Goal: Book appointment/travel/reservation

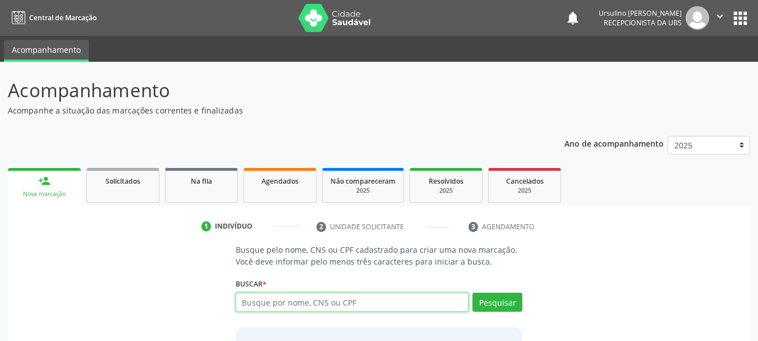
click at [328, 297] on input "text" at bounding box center [352, 301] width 233 height 19
click at [280, 299] on input "text" at bounding box center [352, 301] width 233 height 19
type input "39793045825"
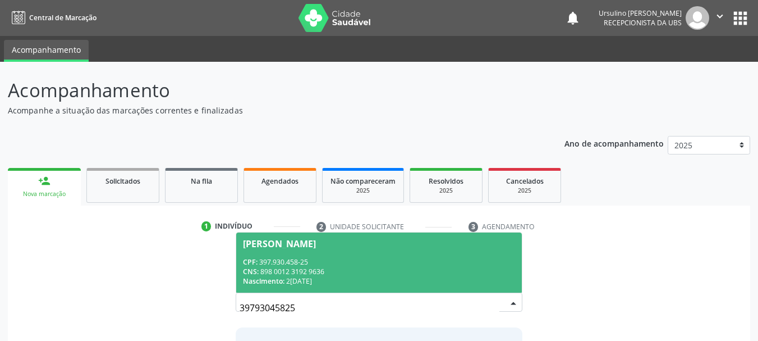
click at [347, 251] on span "[PERSON_NAME] CPF: 397.930.458-25 CNS: 898 0012 3192 9636 Nascimento: 2[DATE]" at bounding box center [379, 262] width 286 height 60
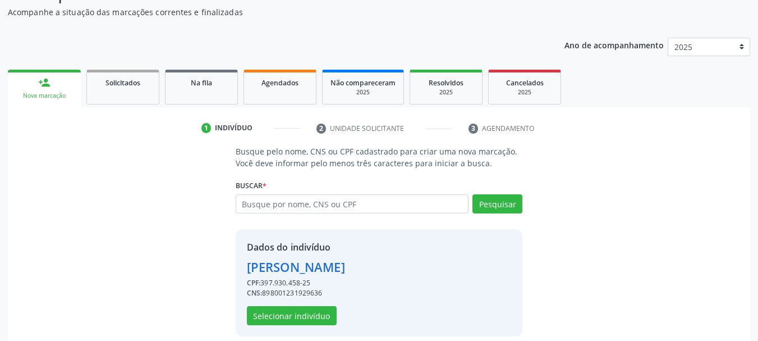
scroll to position [109, 0]
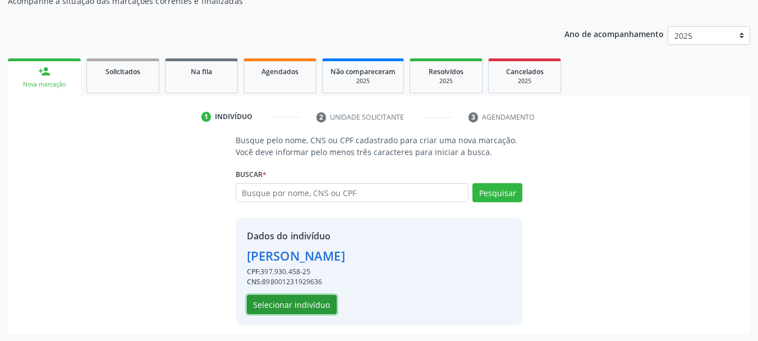
click at [299, 309] on button "Selecionar indivíduo" at bounding box center [292, 304] width 90 height 19
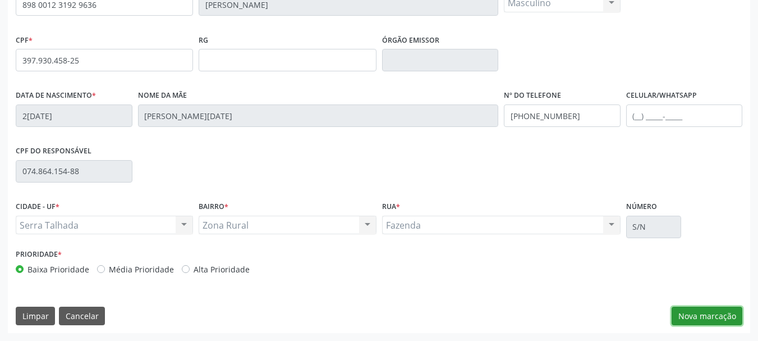
click at [720, 317] on button "Nova marcação" at bounding box center [707, 315] width 71 height 19
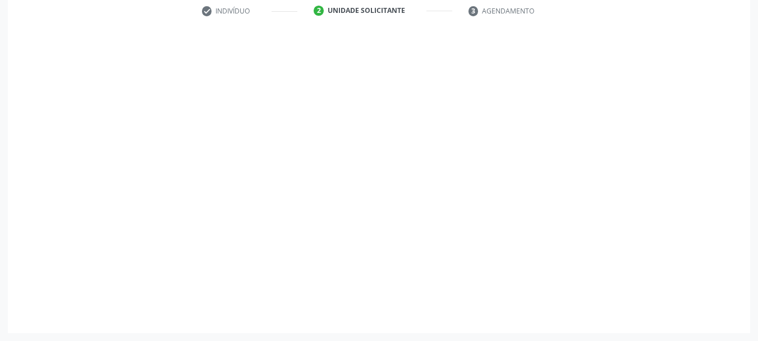
scroll to position [216, 0]
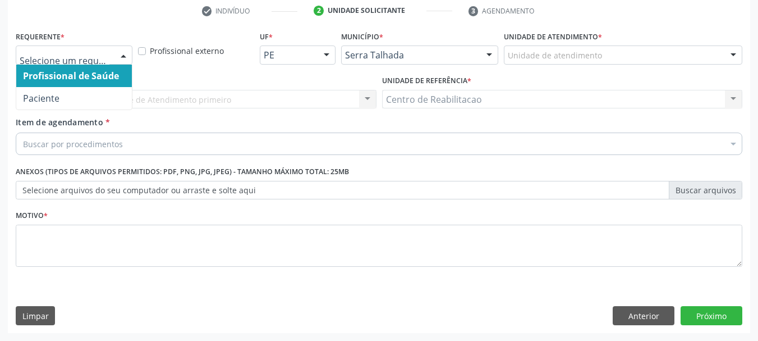
click at [80, 61] on div at bounding box center [74, 54] width 117 height 19
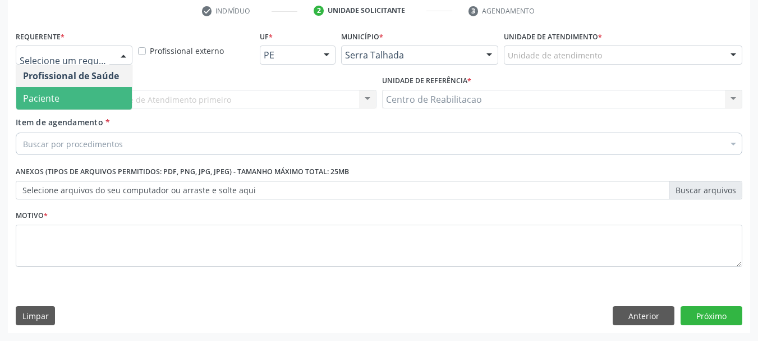
click at [71, 100] on span "Paciente" at bounding box center [74, 98] width 116 height 22
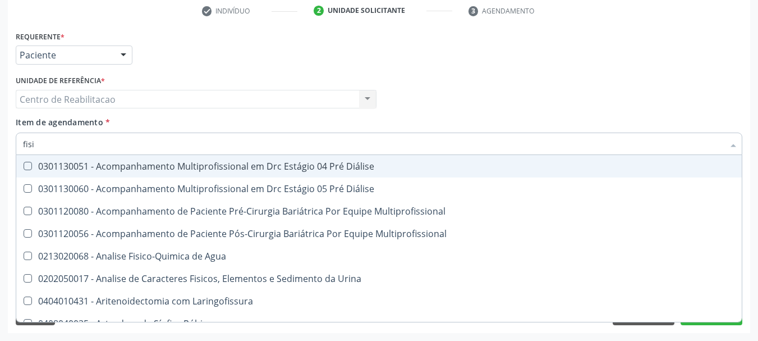
type input "fisio"
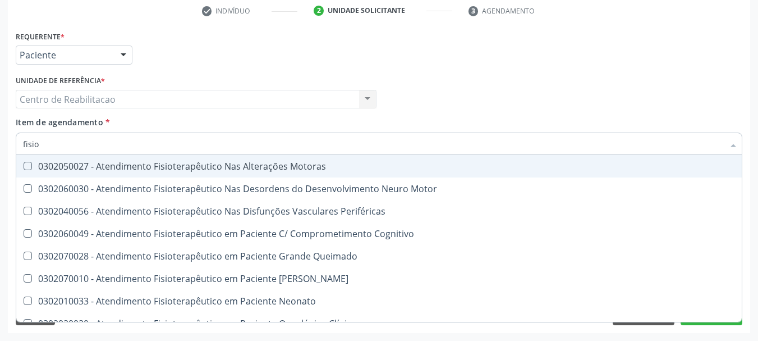
click at [272, 172] on span "0302050027 - Atendimento Fisioterapêutico Nas Alterações Motoras" at bounding box center [424, 166] width 817 height 22
checkbox Motoras "true"
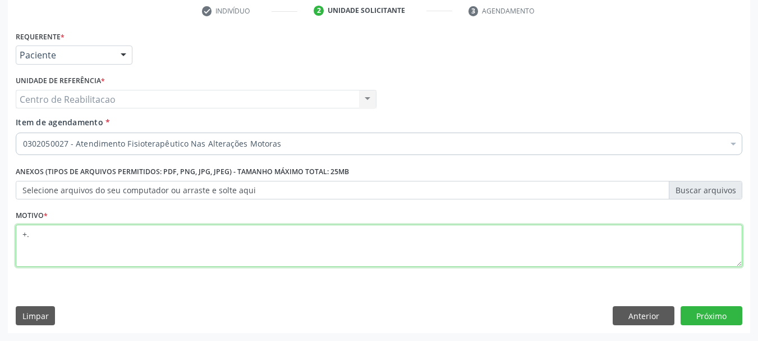
type textarea "+."
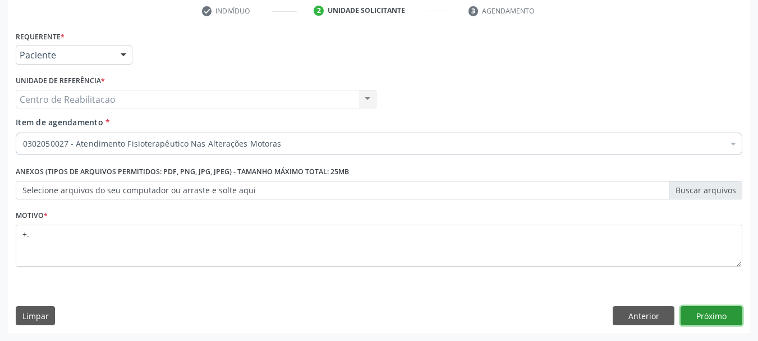
click button "Próximo" at bounding box center [712, 315] width 62 height 19
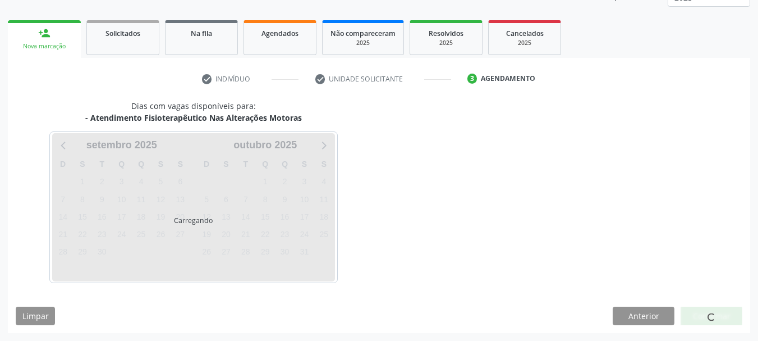
scroll to position [148, 0]
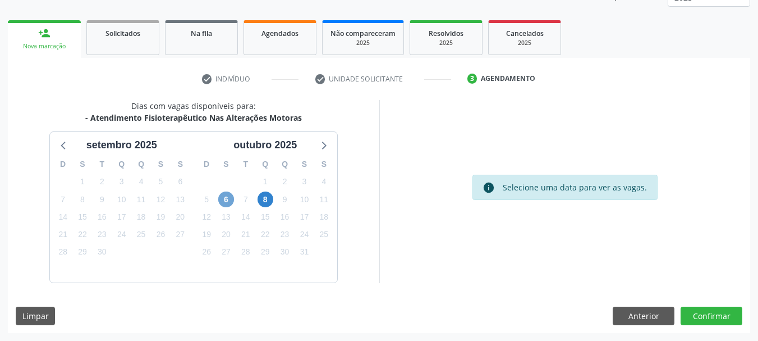
click at [223, 202] on span "6" at bounding box center [226, 199] width 16 height 16
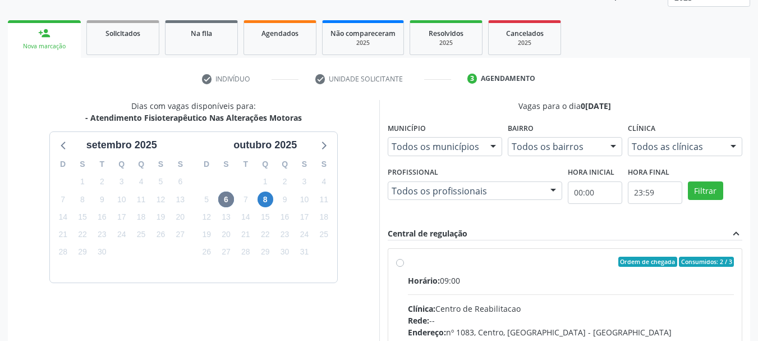
click at [487, 272] on label "Ordem de chegada Consumidos: 2 / 3 Horário: 09:00 Clínica: Centro de Reabilitac…" at bounding box center [571, 343] width 327 height 172
click at [404, 267] on input "Ordem de chegada Consumidos: 2 / 3 Horário: 09:00 Clínica: Centro de Reabilitac…" at bounding box center [400, 262] width 8 height 10
radio input "true"
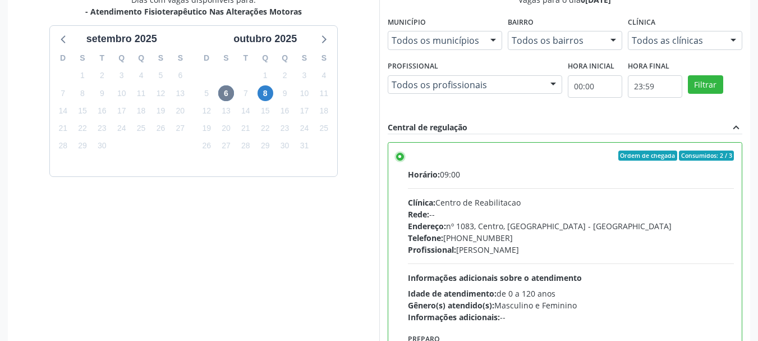
scroll to position [330, 0]
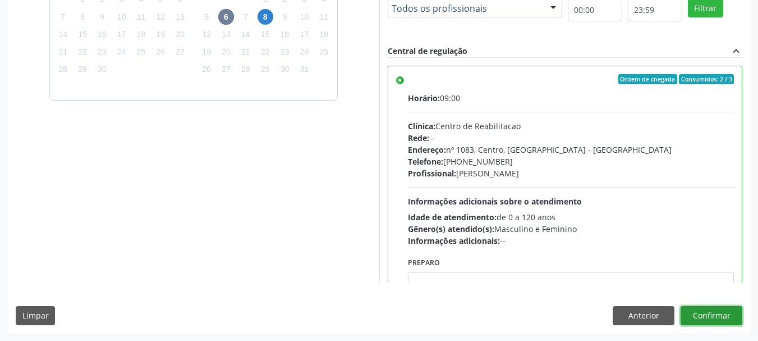
click at [711, 313] on button "Confirmar" at bounding box center [712, 315] width 62 height 19
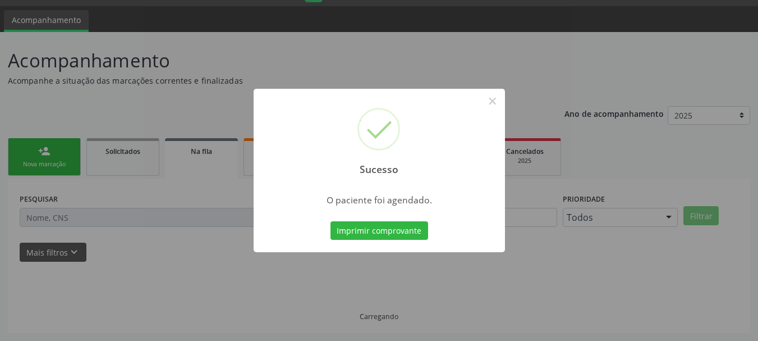
scroll to position [30, 0]
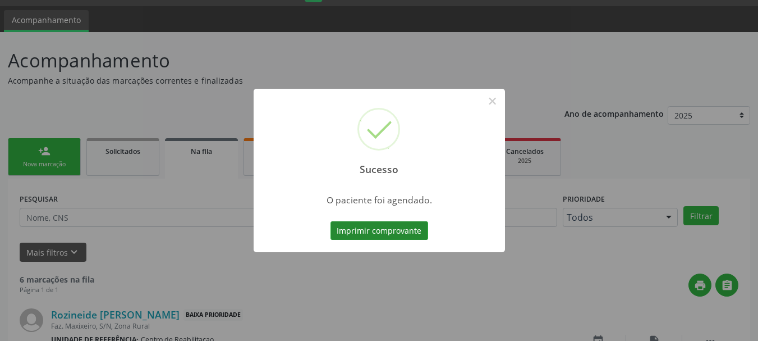
click at [364, 223] on button "Imprimir comprovante" at bounding box center [380, 230] width 98 height 19
